Goal: Navigation & Orientation: Find specific page/section

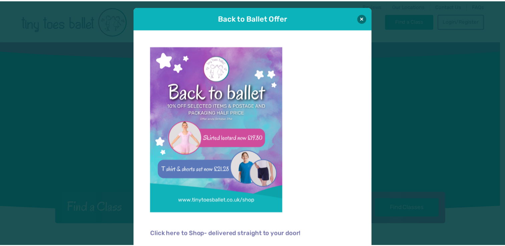
scroll to position [4, 0]
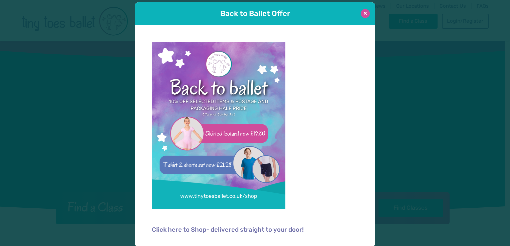
click at [362, 12] on button at bounding box center [365, 13] width 9 height 9
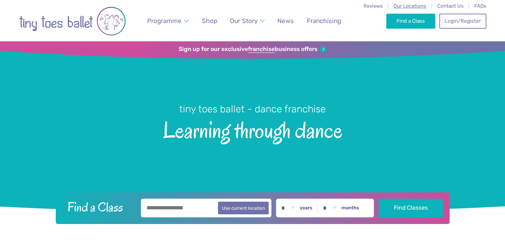
click at [416, 4] on span "Our Locations" at bounding box center [409, 6] width 33 height 6
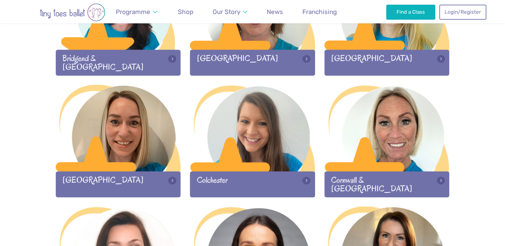
scroll to position [282, 0]
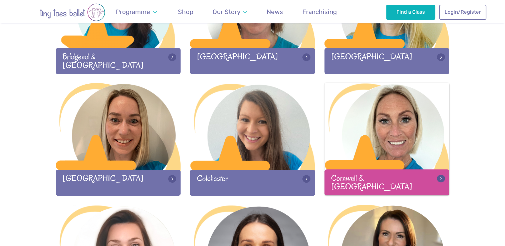
click at [389, 129] on div at bounding box center [386, 127] width 125 height 88
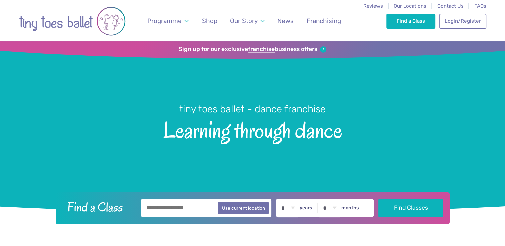
click at [407, 7] on span "Our Locations" at bounding box center [409, 6] width 33 height 6
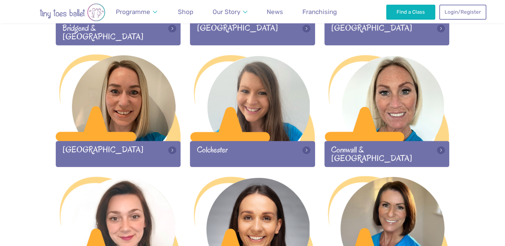
scroll to position [314, 0]
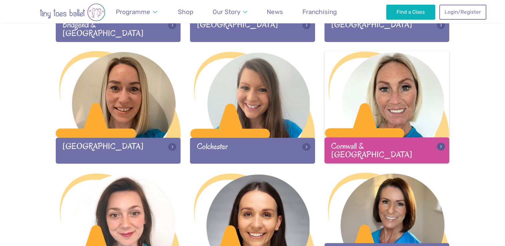
click at [373, 100] on div at bounding box center [386, 95] width 125 height 88
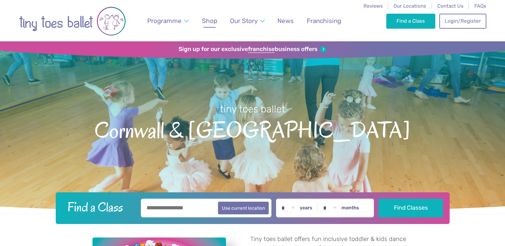
click at [214, 18] on span "Shop" at bounding box center [209, 21] width 15 height 8
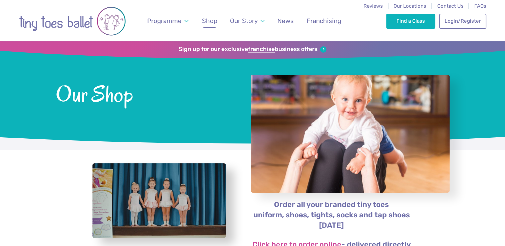
click at [215, 19] on span "Shop" at bounding box center [209, 21] width 15 height 8
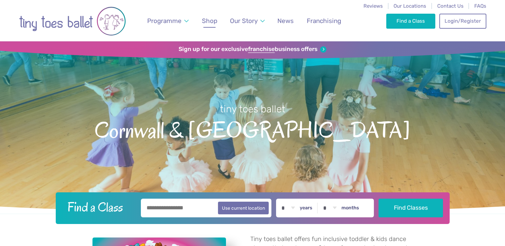
click at [218, 22] on link "Shop" at bounding box center [210, 21] width 22 height 16
click at [363, 101] on h1 "tiny toes ballet Cornwall & Devon" at bounding box center [252, 130] width 505 height 167
click at [217, 21] on link "Shop" at bounding box center [210, 21] width 22 height 16
